Goal: Task Accomplishment & Management: Complete application form

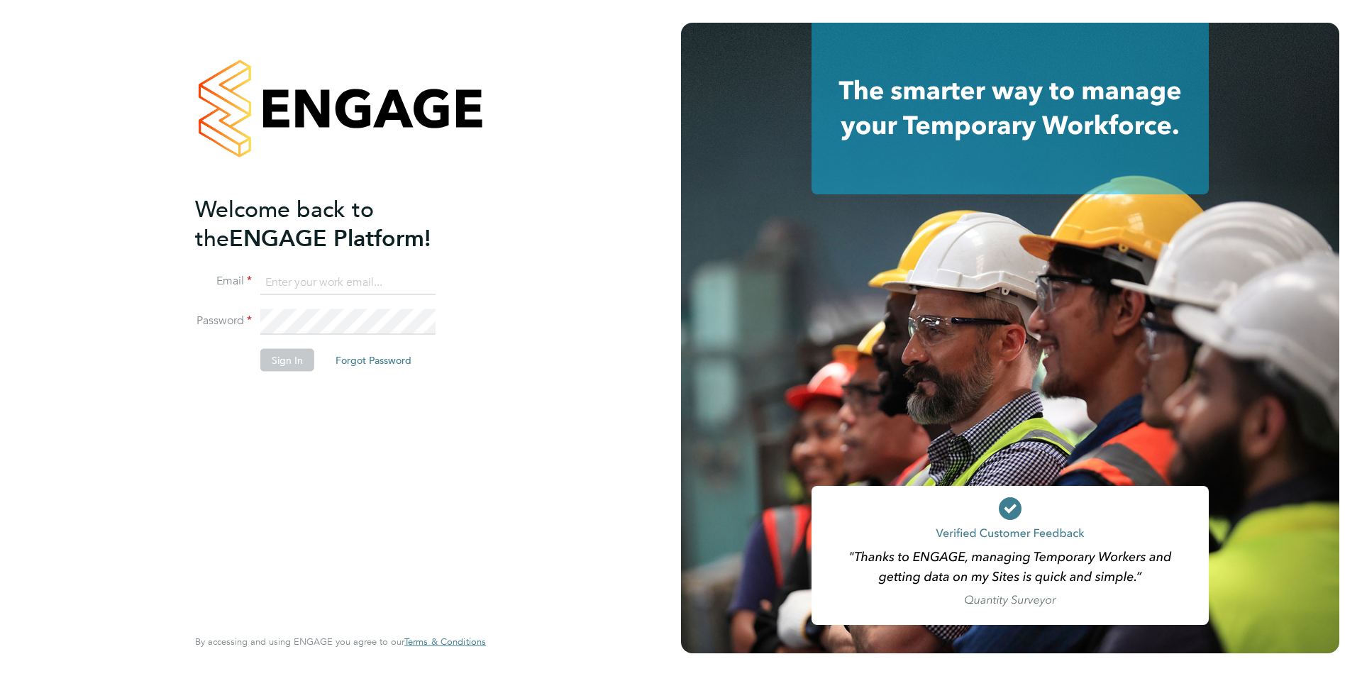
type input "timlerwill@itsconstruction.co.uk"
click at [350, 449] on div "Welcome back to the ENGAGE Platform! Email timlerwill@itsconstruction.co.uk Pas…" at bounding box center [333, 408] width 277 height 429
click at [296, 356] on button "Sign In" at bounding box center [287, 360] width 54 height 23
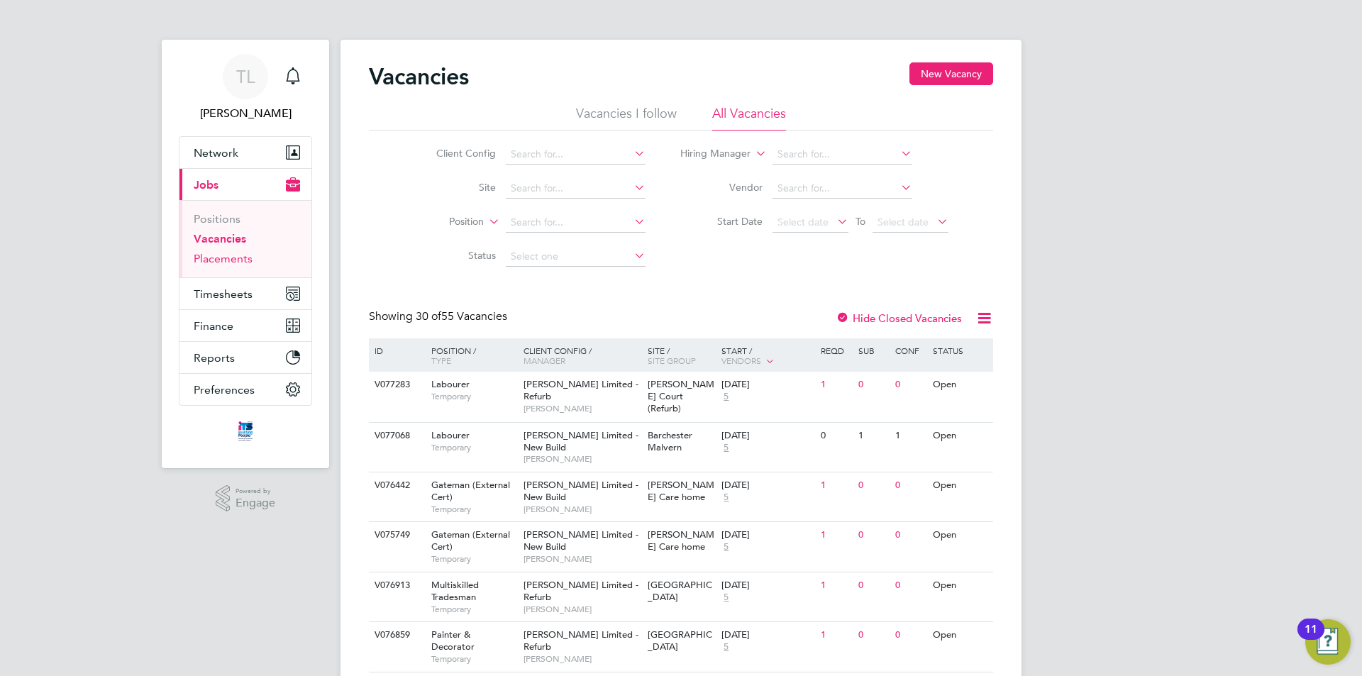
click at [231, 257] on link "Placements" at bounding box center [223, 258] width 59 height 13
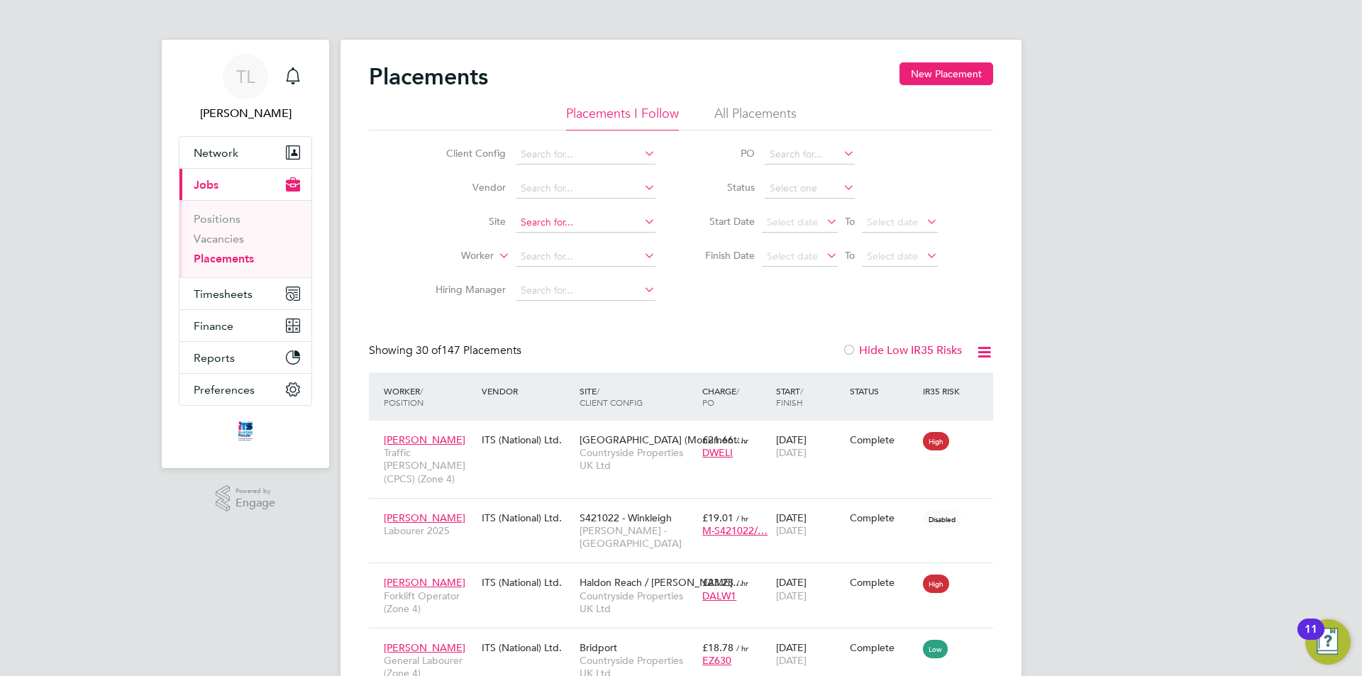
click at [562, 225] on input at bounding box center [586, 223] width 140 height 20
click at [565, 238] on li "Bide ford" at bounding box center [596, 242] width 162 height 19
type input "Bideford"
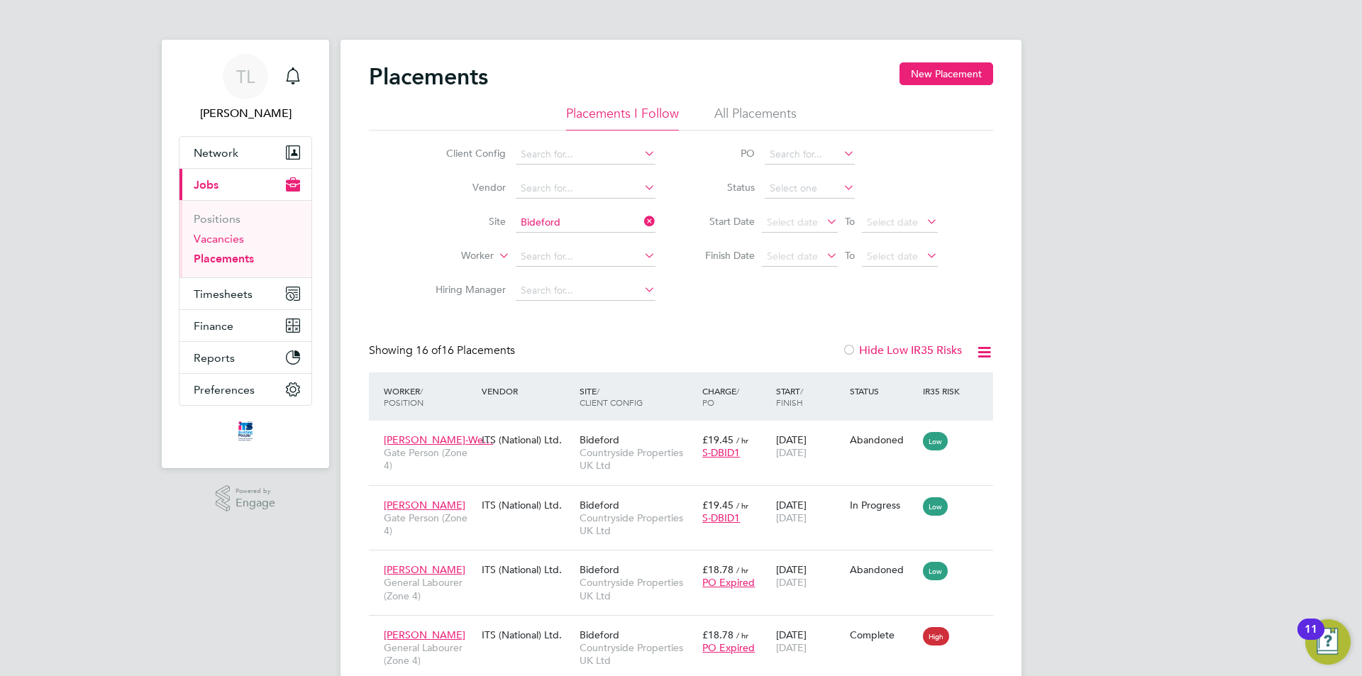
click at [209, 239] on link "Vacancies" at bounding box center [219, 238] width 50 height 13
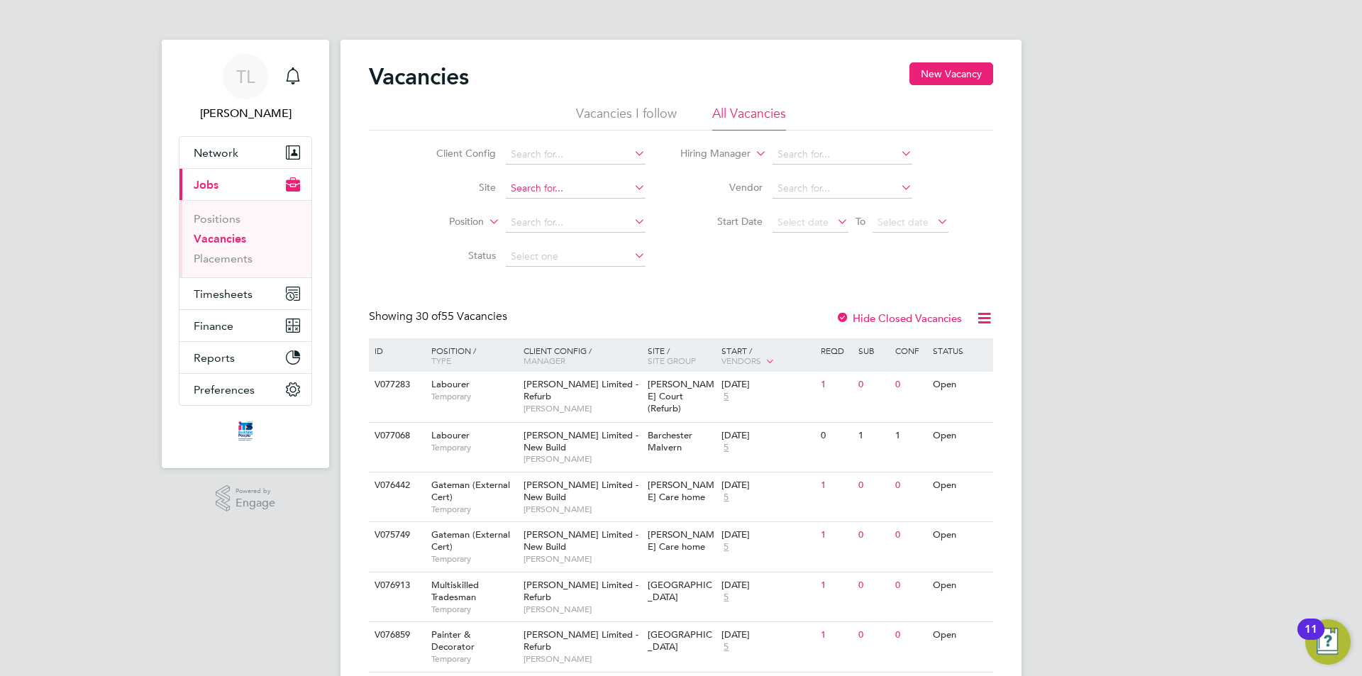
click at [621, 190] on input at bounding box center [576, 189] width 140 height 20
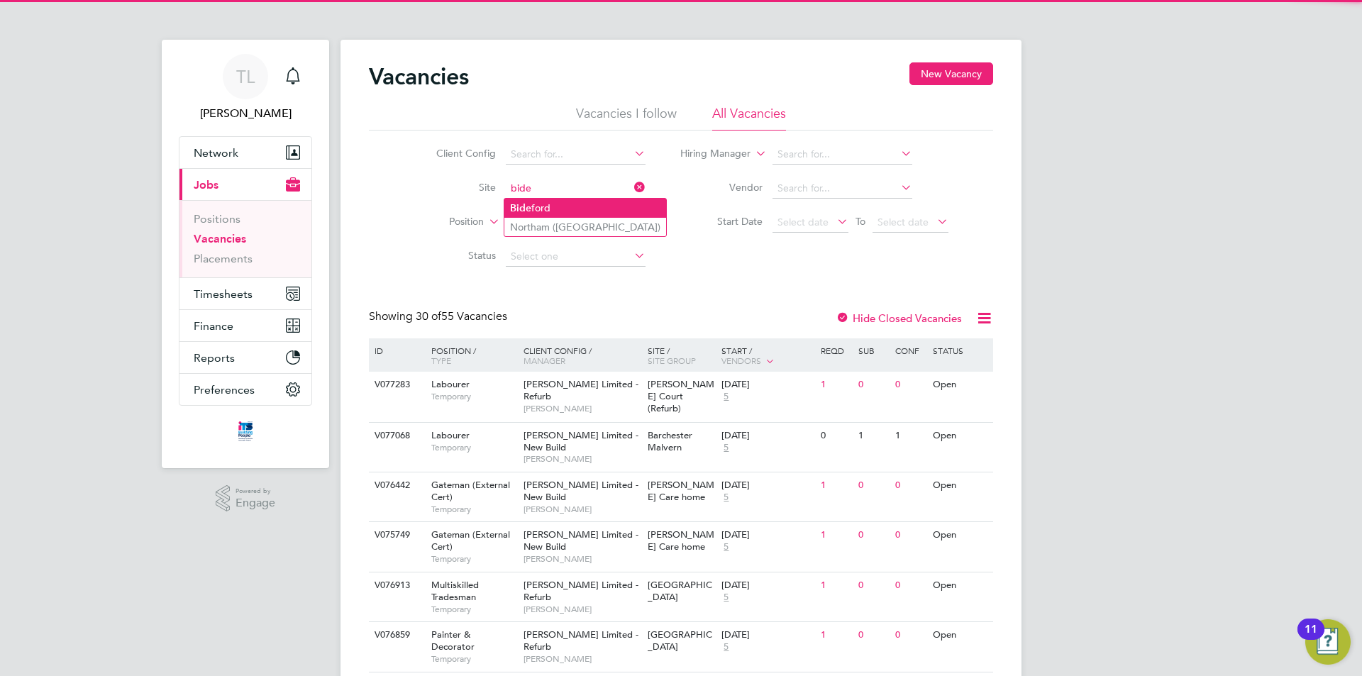
click at [553, 211] on li "Bide ford" at bounding box center [585, 208] width 162 height 19
type input "Bideford"
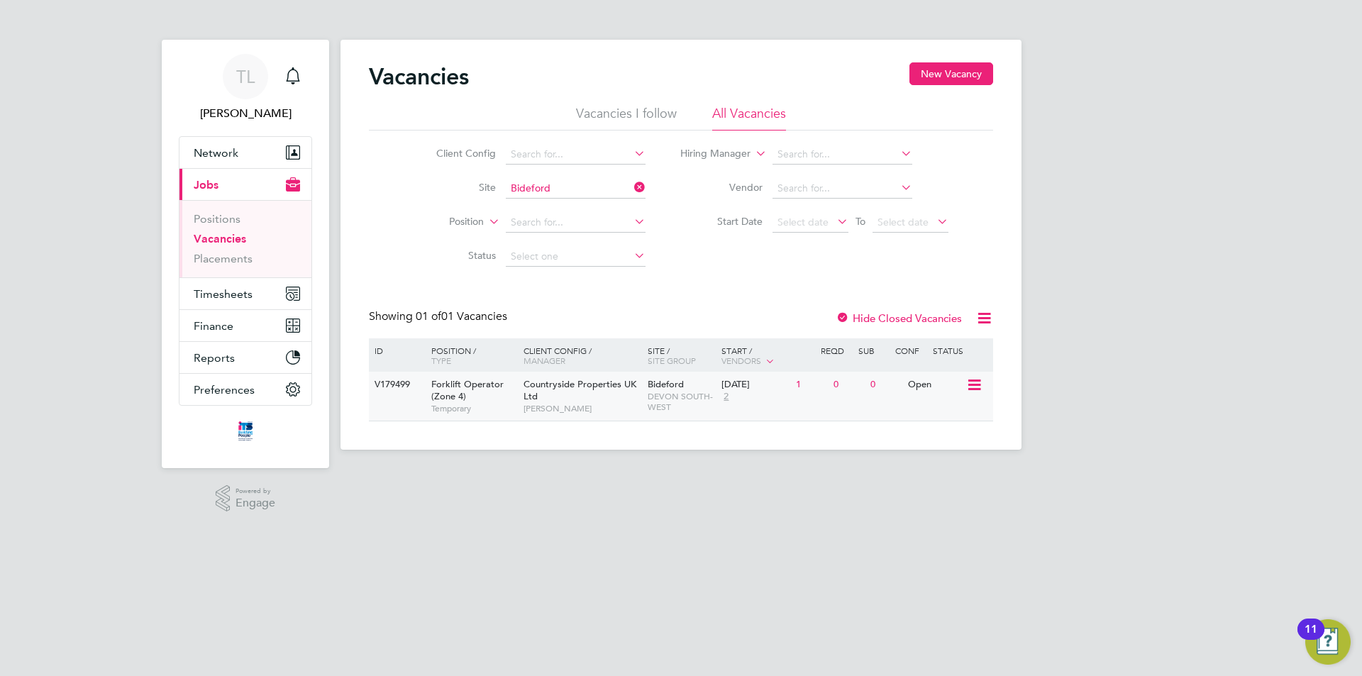
click at [433, 391] on span "Forklift Operator (Zone 4)" at bounding box center [467, 390] width 72 height 24
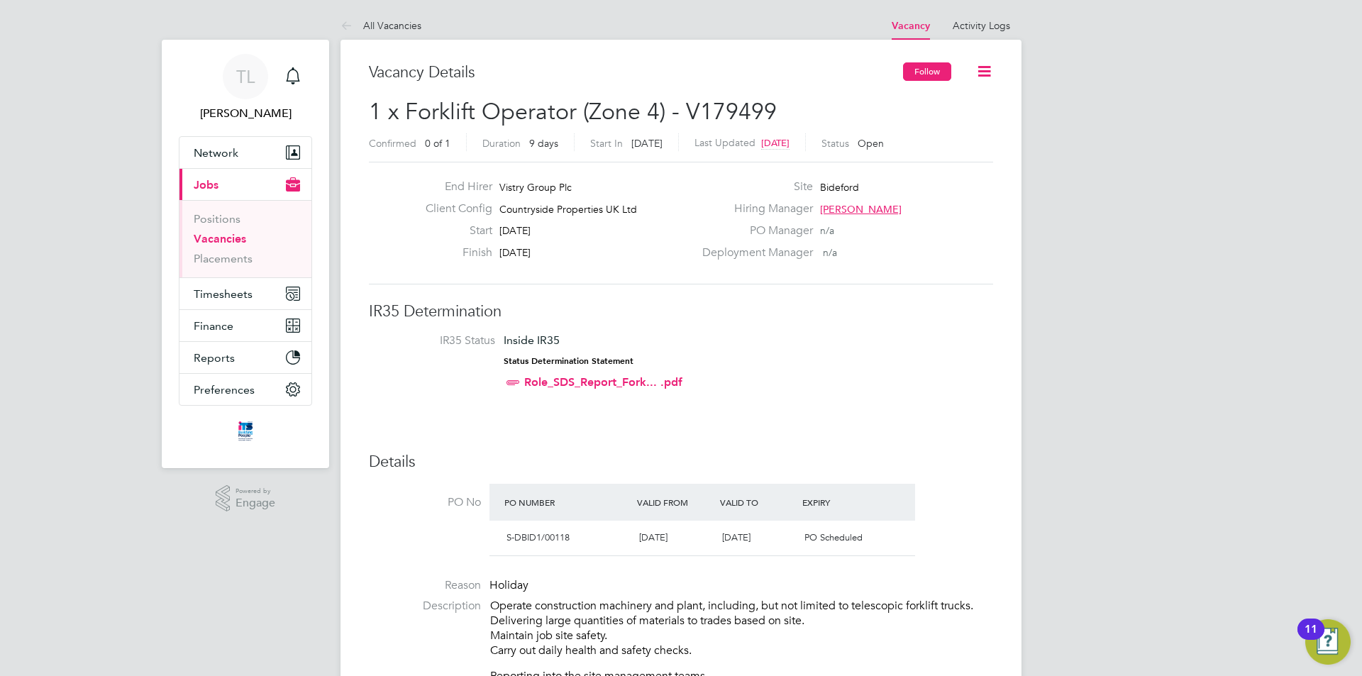
click at [937, 79] on button "Follow" at bounding box center [927, 71] width 48 height 18
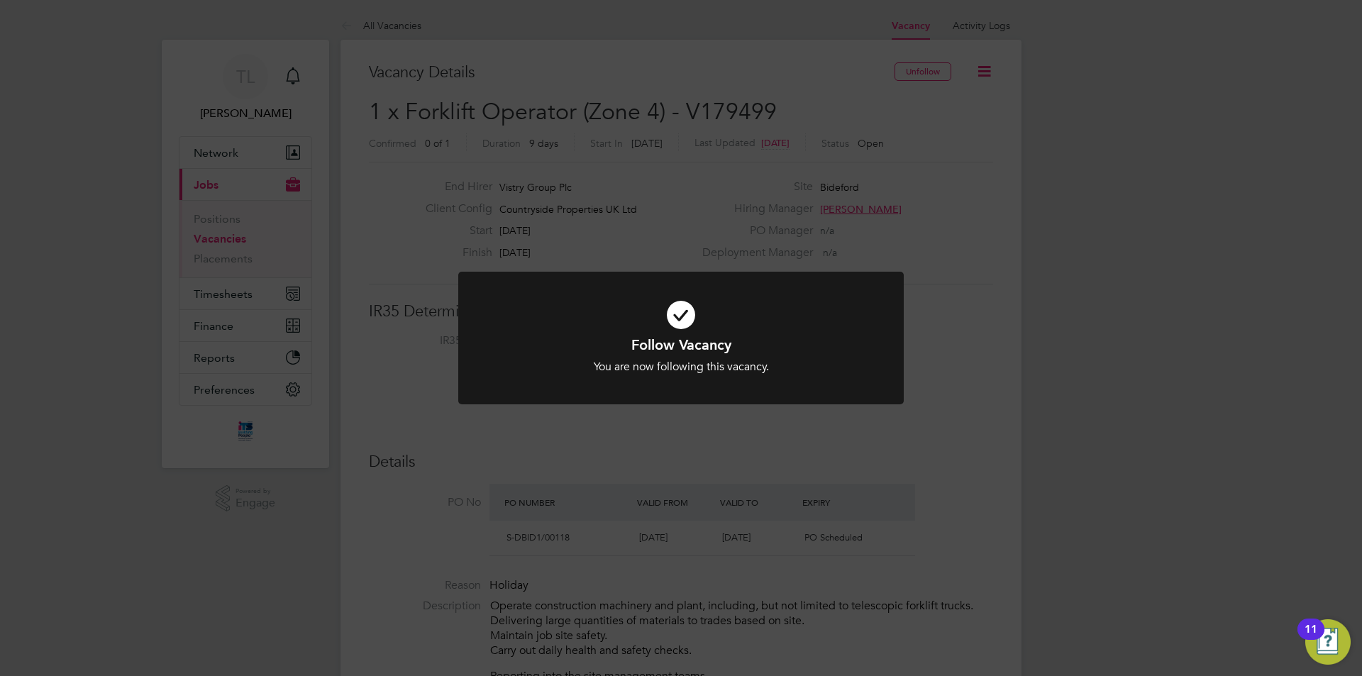
click at [694, 426] on div "Follow Vacancy You are now following this vacancy. Cancel Okay" at bounding box center [681, 338] width 1362 height 676
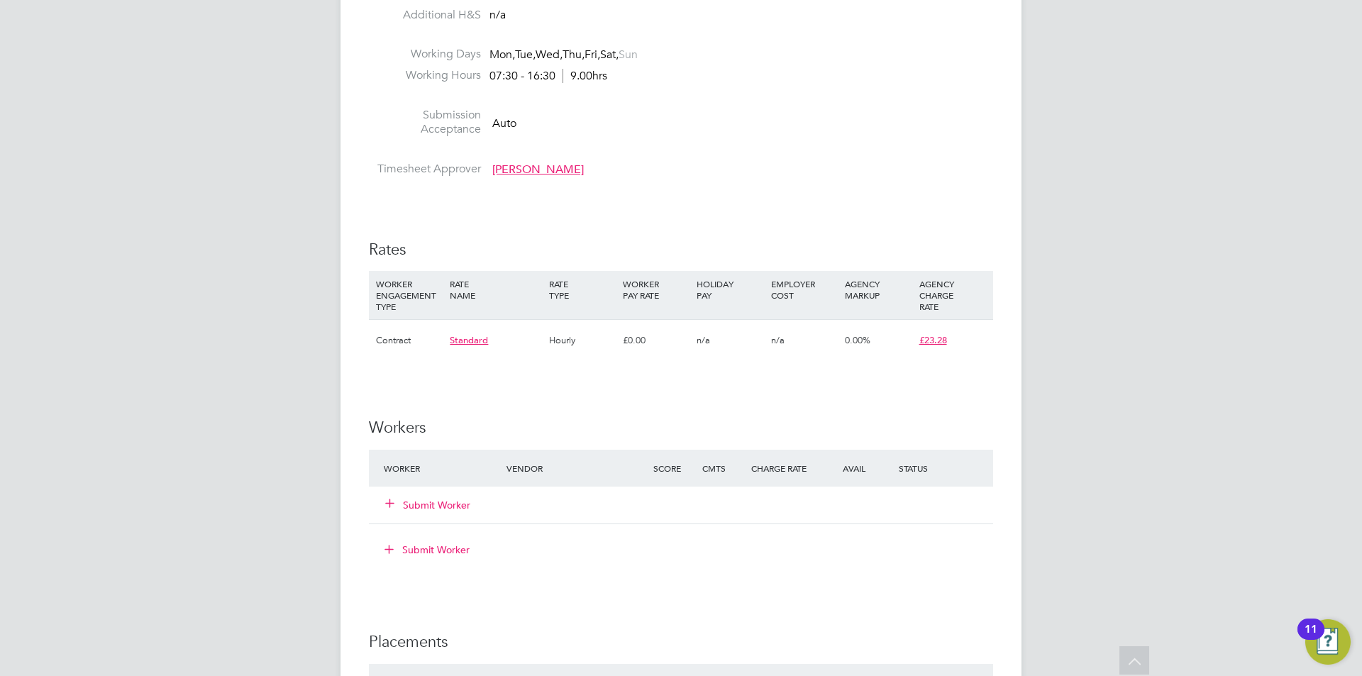
scroll to position [780, 0]
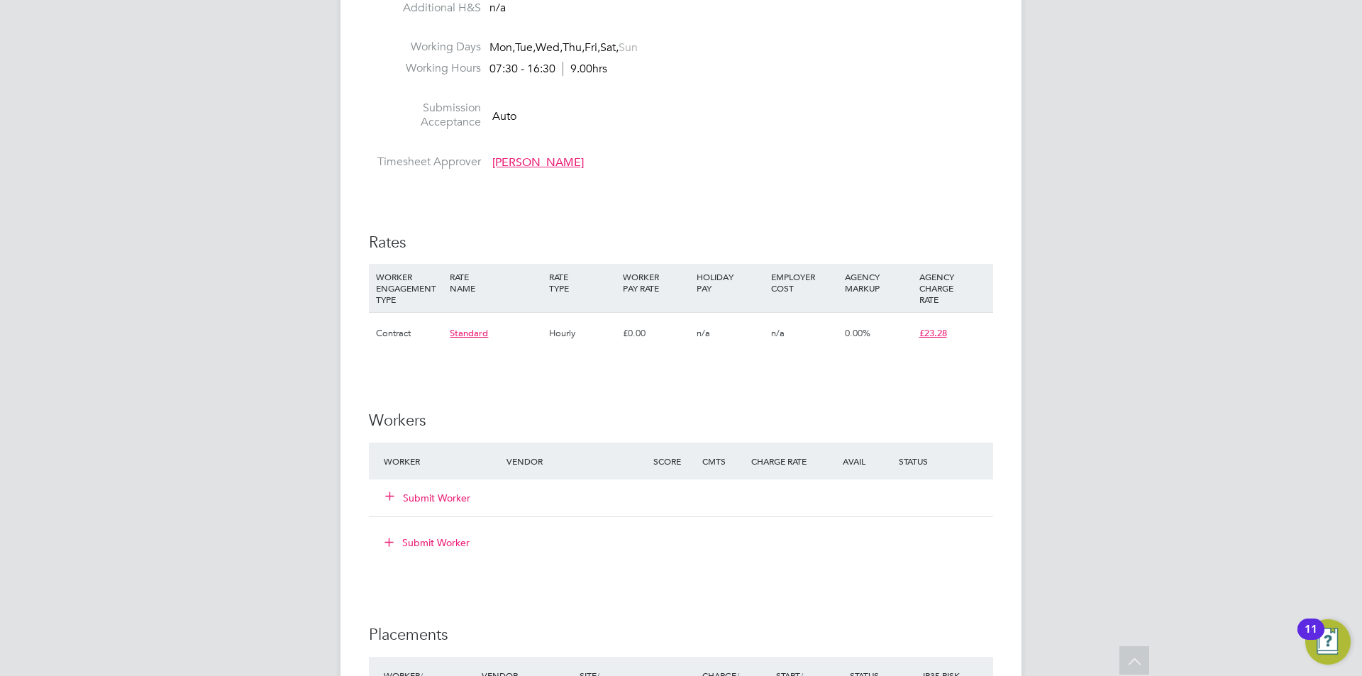
click at [416, 483] on div "Submit Worker" at bounding box center [681, 497] width 624 height 37
click at [416, 491] on button "Submit Worker" at bounding box center [428, 498] width 85 height 14
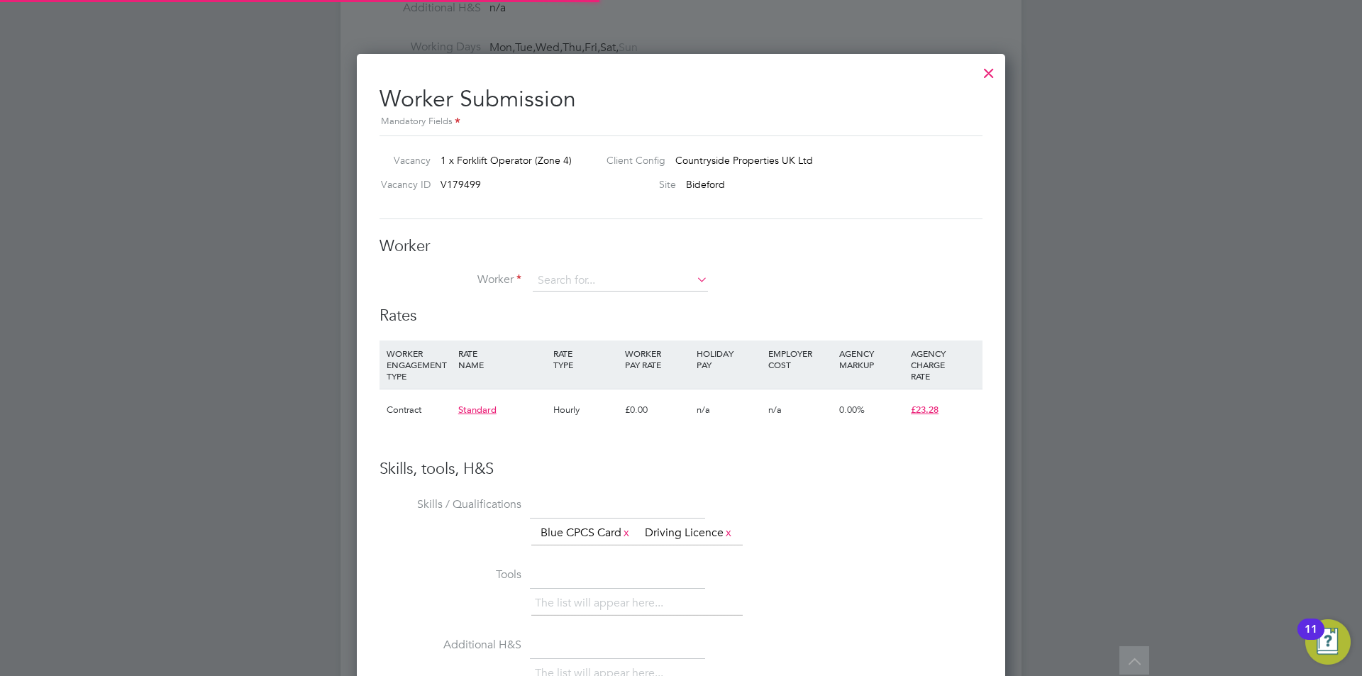
scroll to position [42, 96]
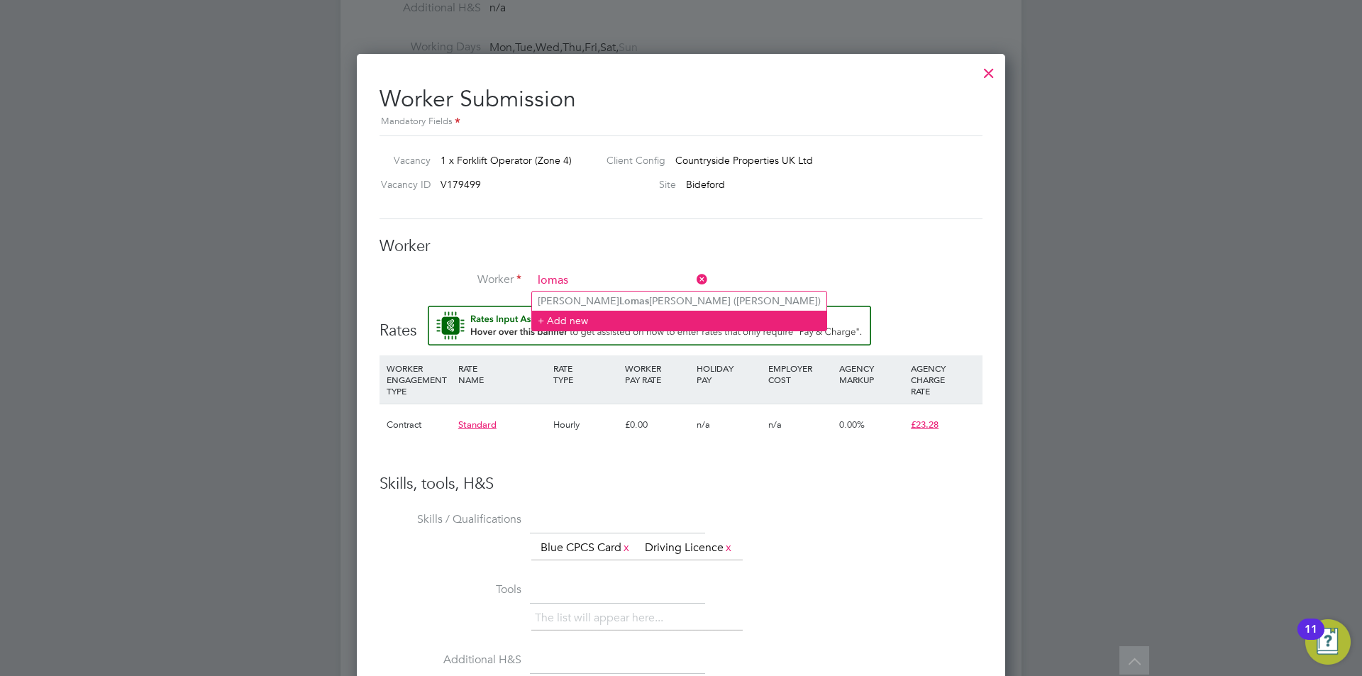
type input "lomas"
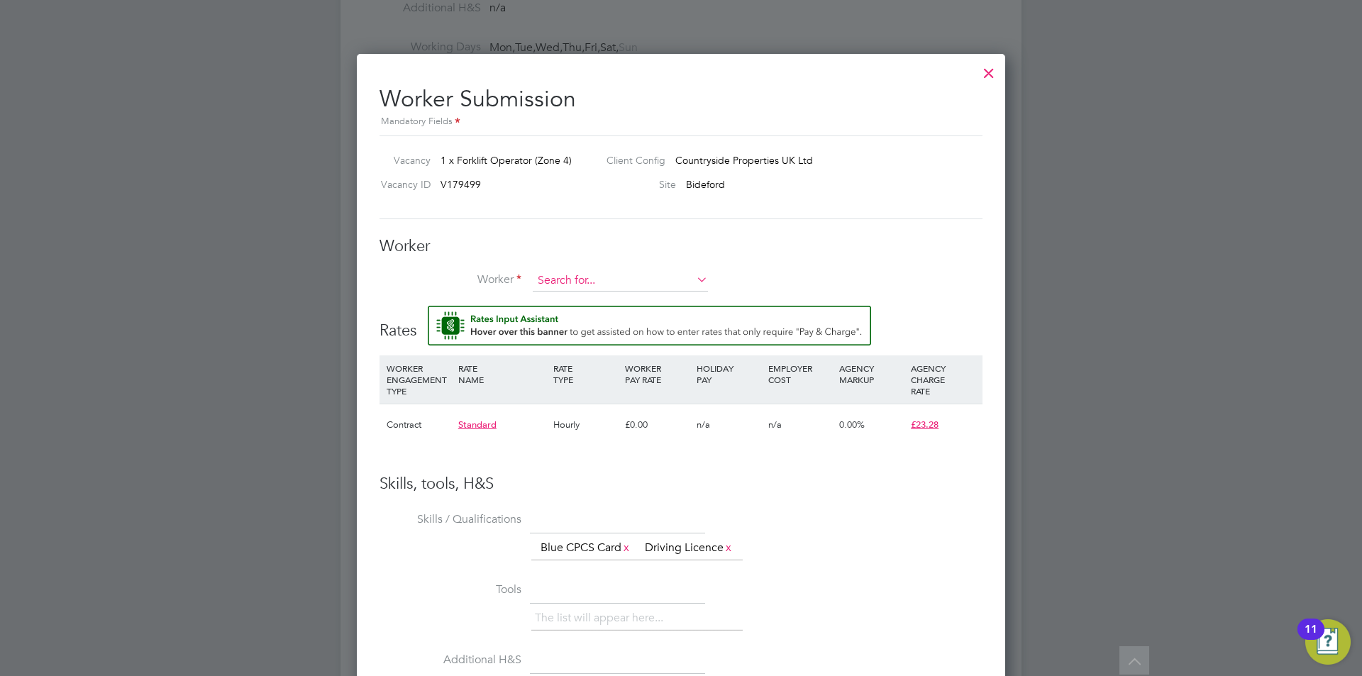
click at [605, 284] on input at bounding box center [620, 280] width 175 height 21
click at [603, 297] on li "Oliver Loma sney (Oliver Lomasney)" at bounding box center [646, 301] width 229 height 19
type input "Oliver Lomasney (Oliver Lomasney)"
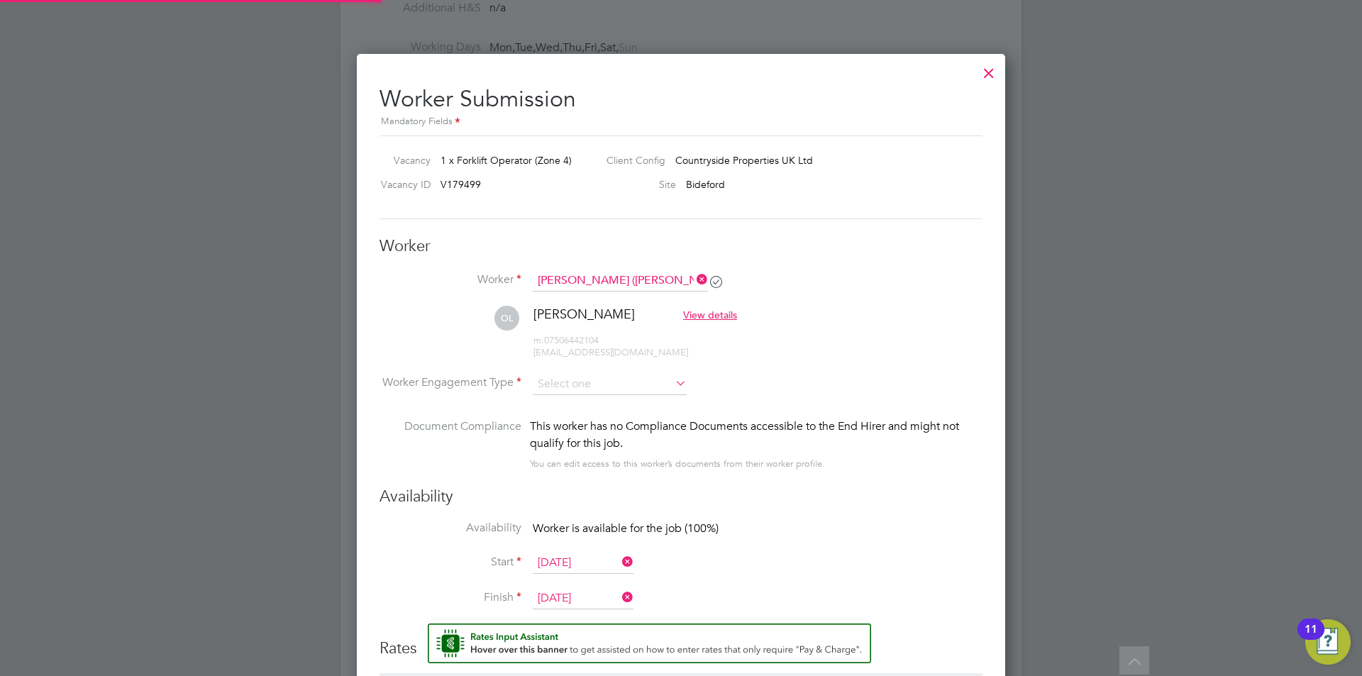
scroll to position [1216, 649]
click at [661, 390] on input at bounding box center [610, 384] width 154 height 21
click at [594, 402] on li "Contract" at bounding box center [609, 403] width 155 height 18
type input "Contract"
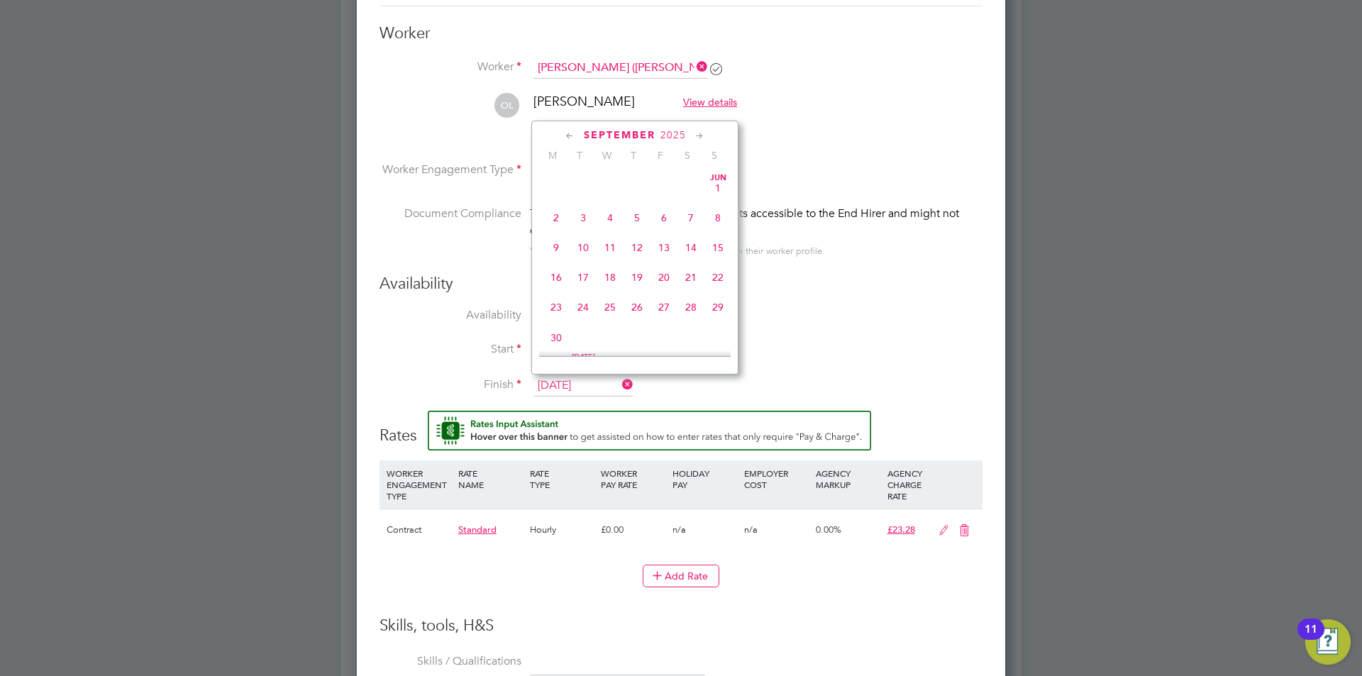
click at [609, 385] on input "12 Sep 2025" at bounding box center [583, 385] width 101 height 21
click at [671, 214] on span "5" at bounding box center [663, 206] width 27 height 27
type input "[DATE]"
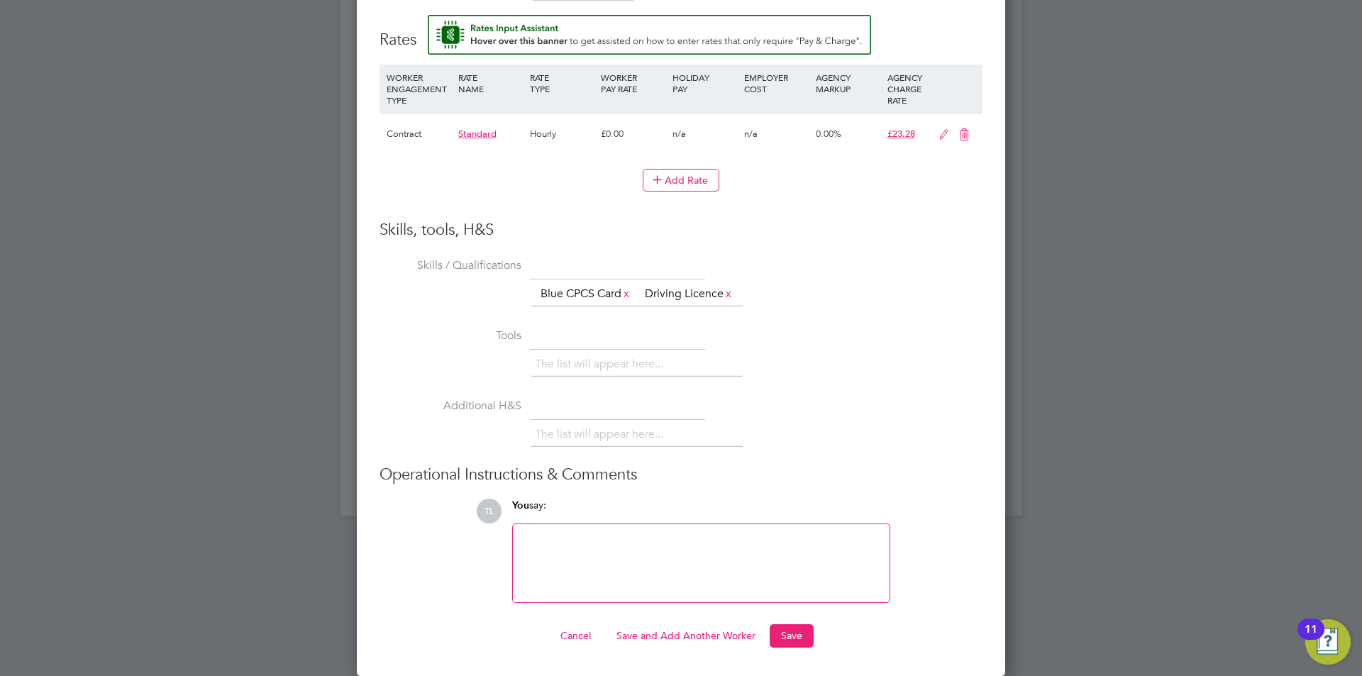
click at [719, 636] on button "Save and Add Another Worker" at bounding box center [686, 635] width 162 height 23
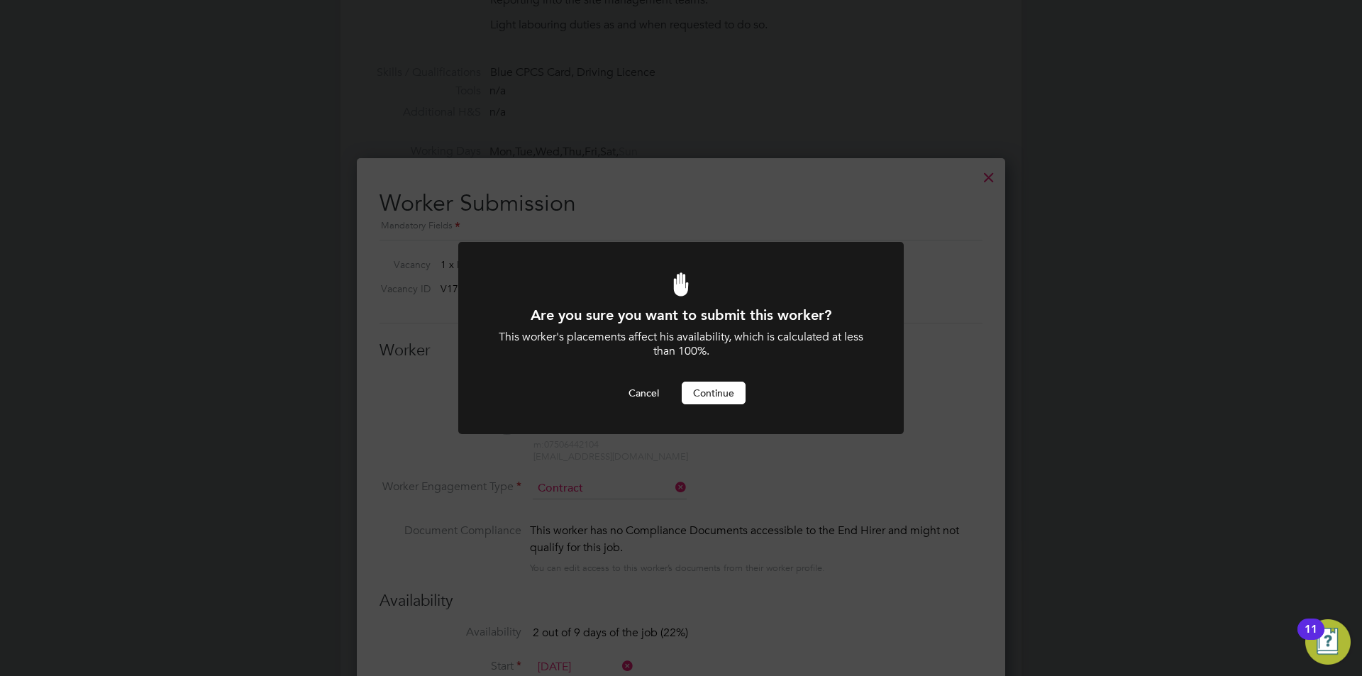
click at [711, 379] on div "Are you sure you want to submit this worker? This worker's placements affect hi…" at bounding box center [681, 355] width 369 height 99
click at [709, 384] on button "Continue" at bounding box center [714, 393] width 64 height 23
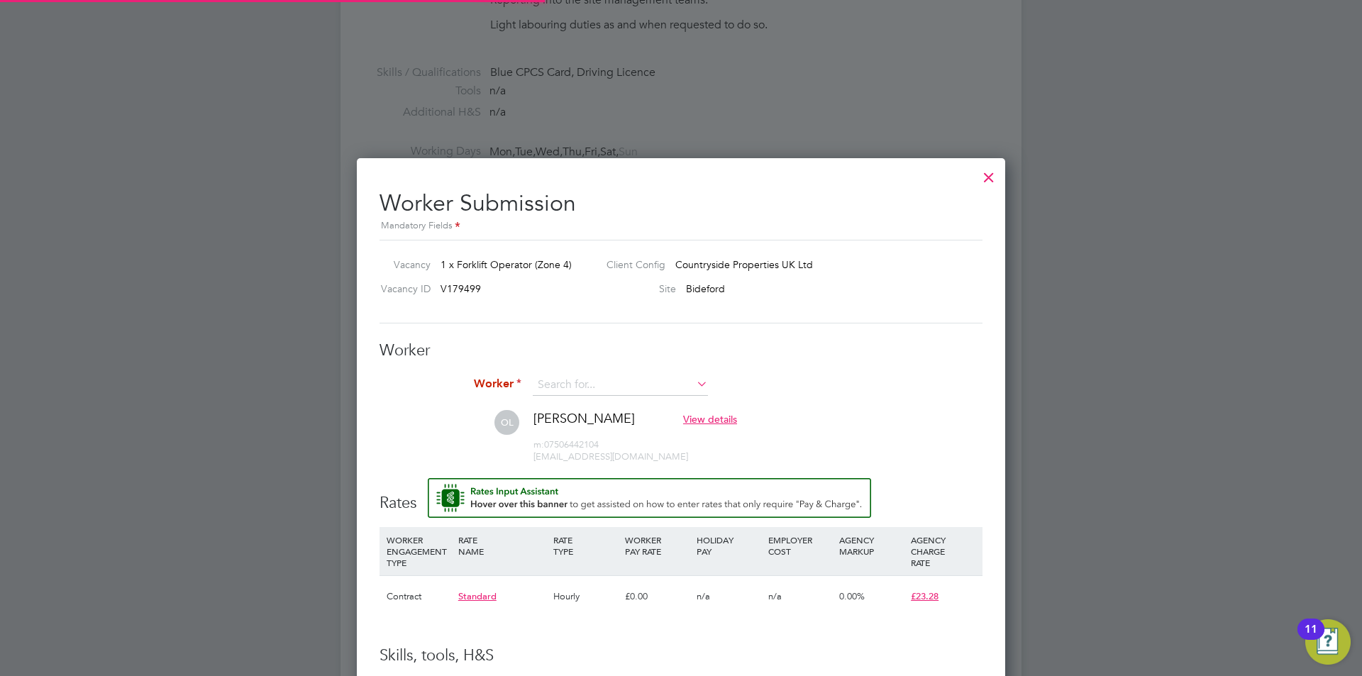
scroll to position [42, 96]
click at [683, 386] on input at bounding box center [620, 385] width 175 height 21
click at [617, 477] on li "Gav in Burnell (Gavin Burnell)" at bounding box center [638, 482] width 212 height 19
type input "Gavin Burnell (Gavin Burnell)"
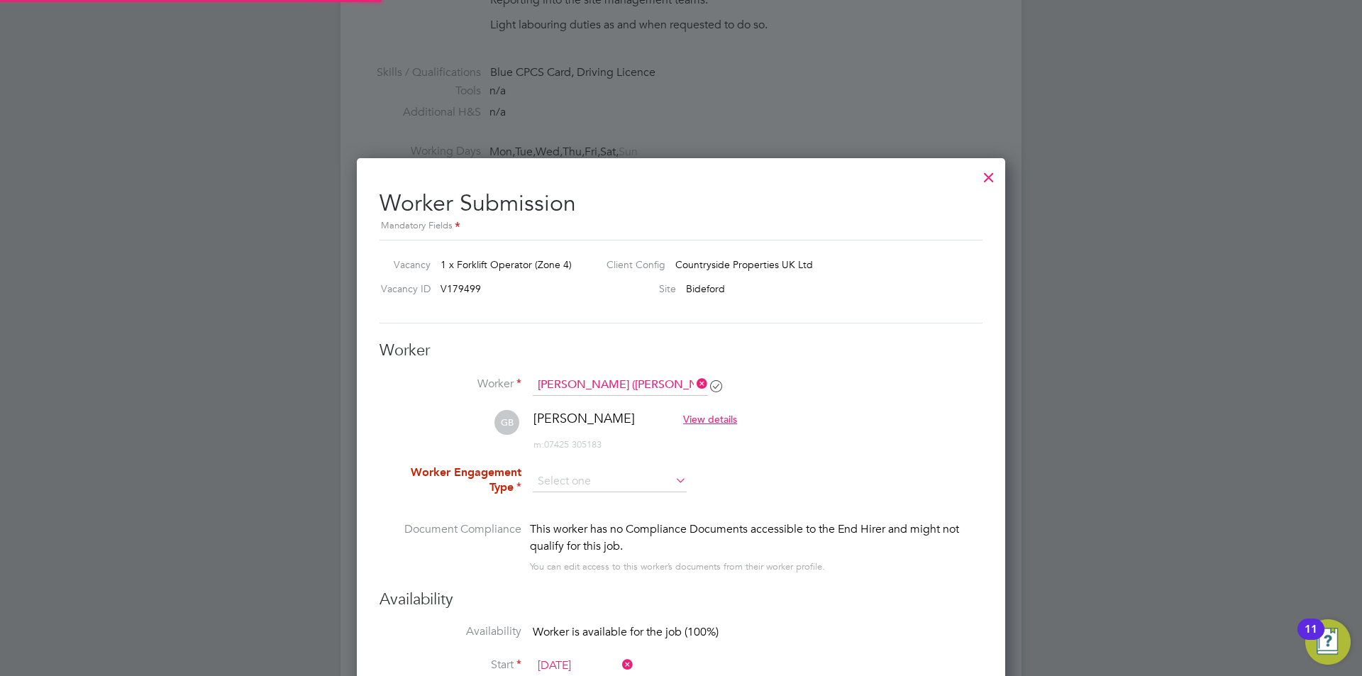
scroll to position [1216, 649]
click at [648, 482] on input at bounding box center [610, 482] width 154 height 21
click at [579, 499] on li "Contract" at bounding box center [609, 501] width 155 height 18
type input "Contract"
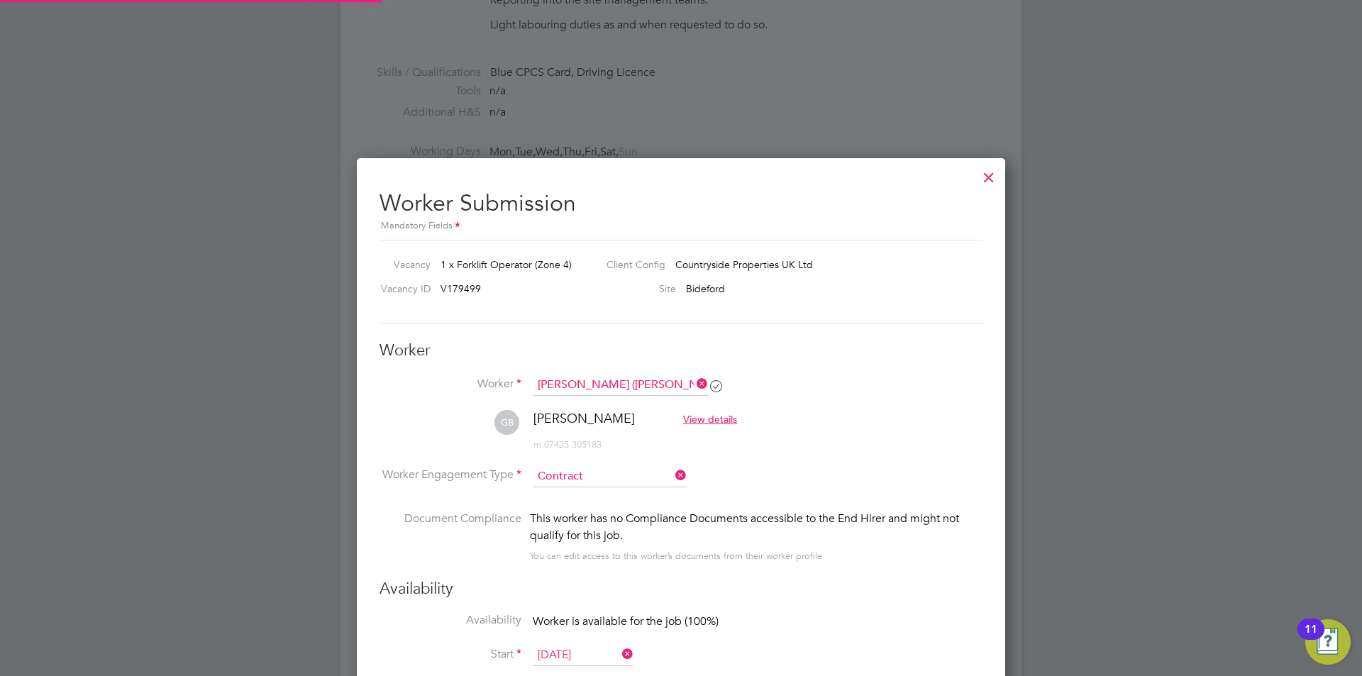
scroll to position [7, 7]
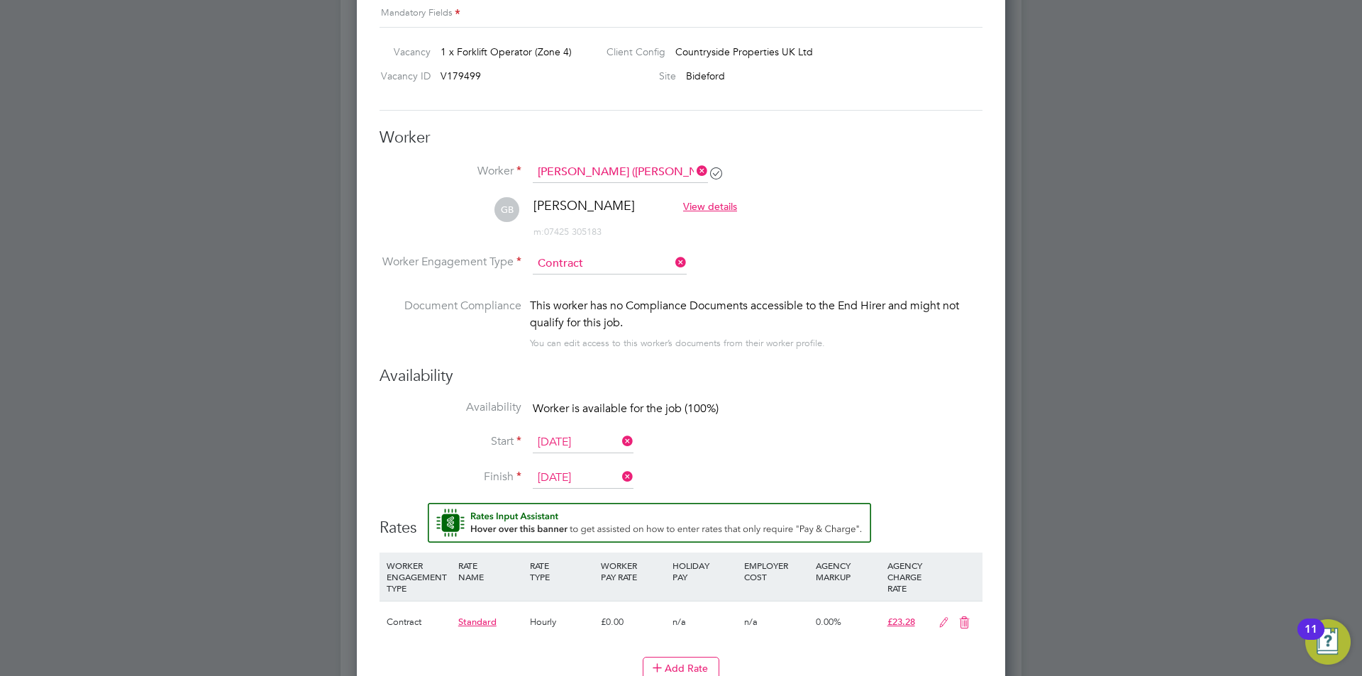
click at [619, 444] on icon at bounding box center [619, 441] width 0 height 20
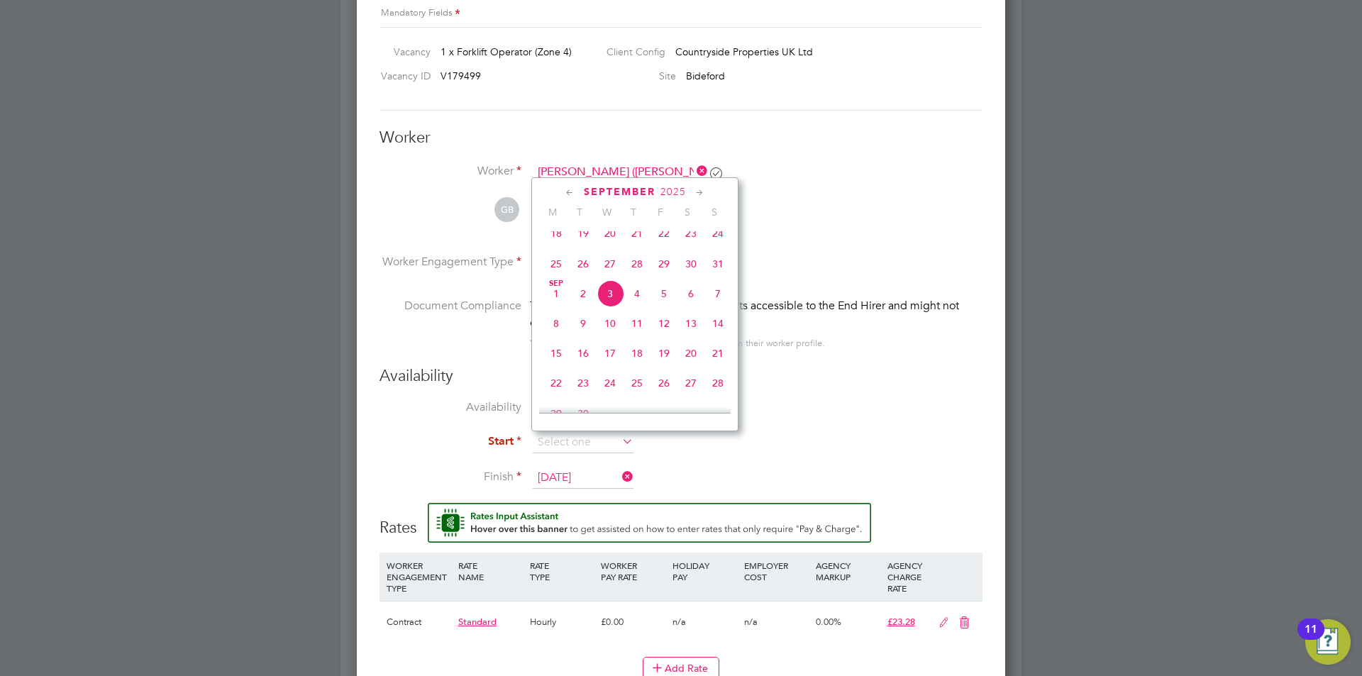
click at [559, 335] on span "8" at bounding box center [556, 323] width 27 height 27
type input "08 Sep 2025"
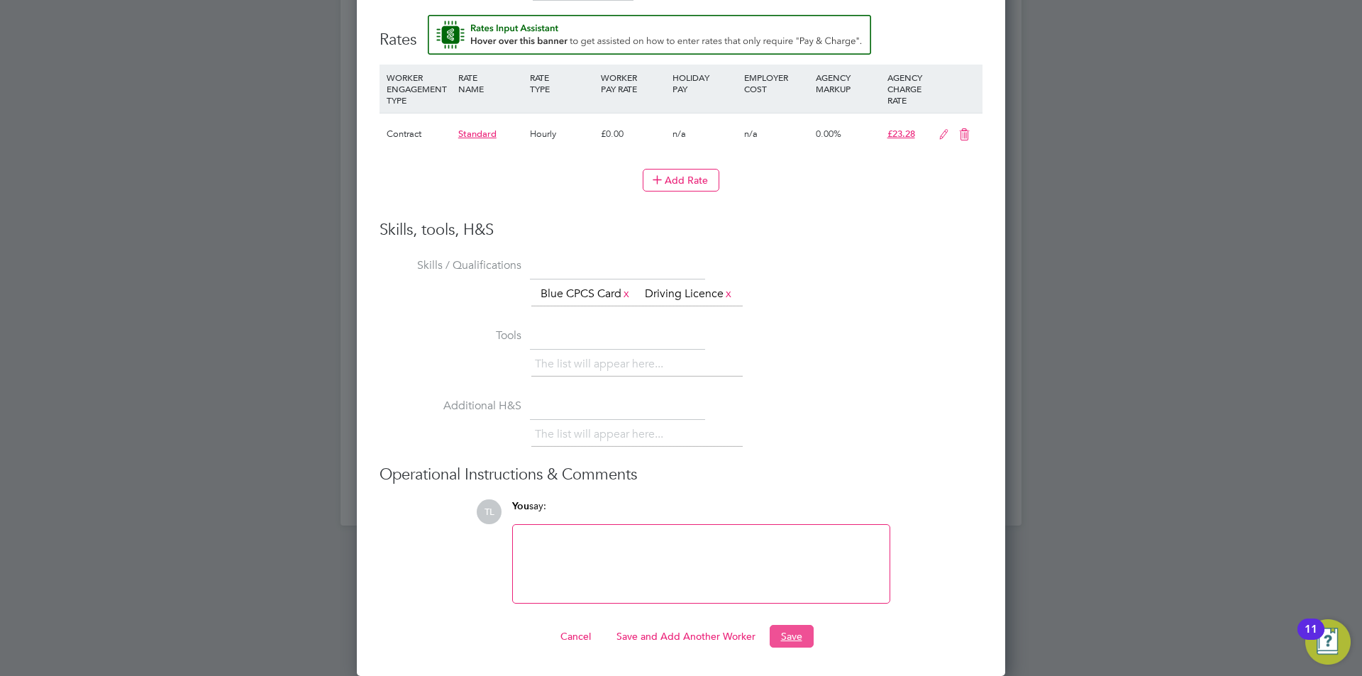
click at [799, 637] on button "Save" at bounding box center [792, 636] width 44 height 23
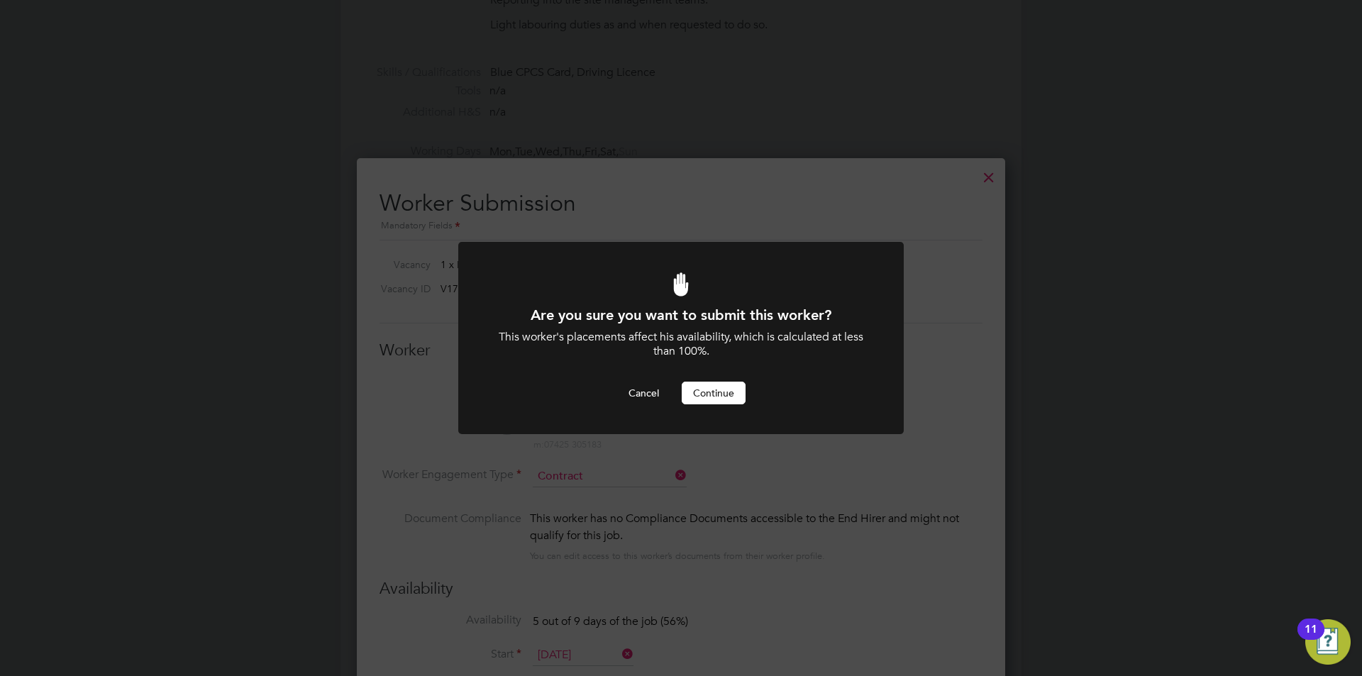
click at [728, 392] on button "Continue" at bounding box center [714, 393] width 64 height 23
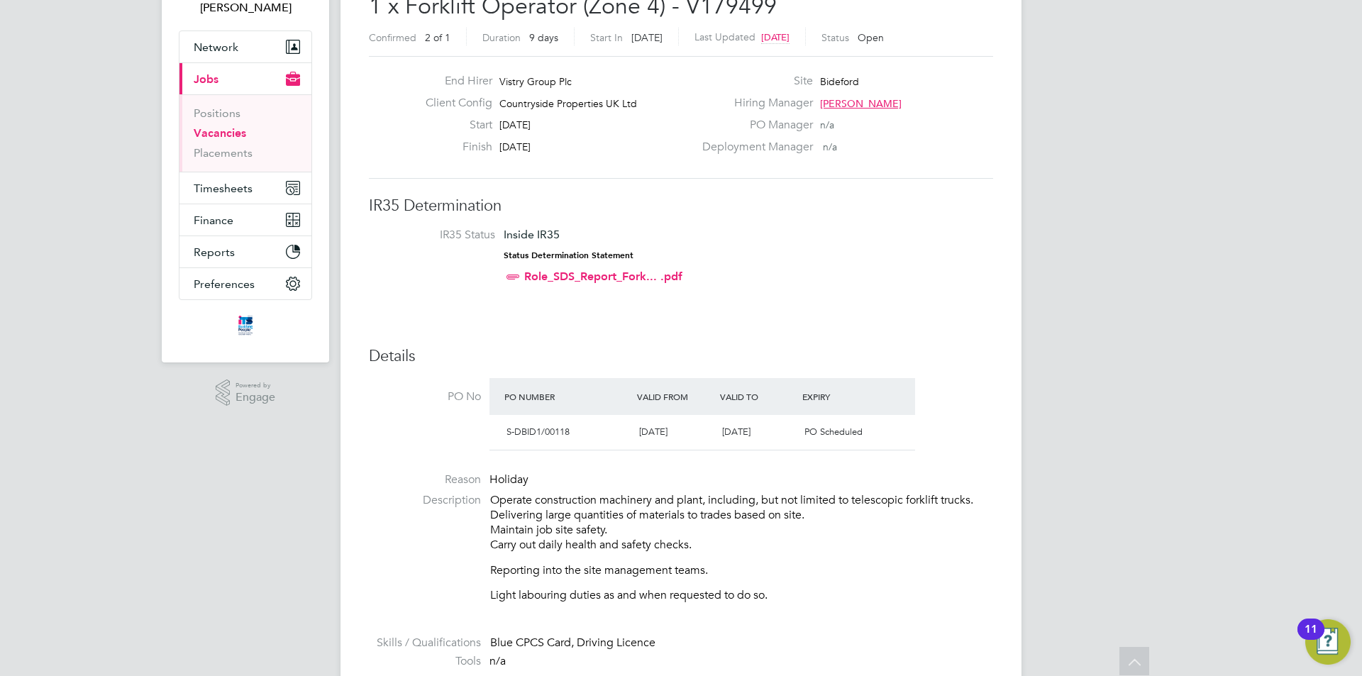
scroll to position [0, 0]
